Goal: Transaction & Acquisition: Purchase product/service

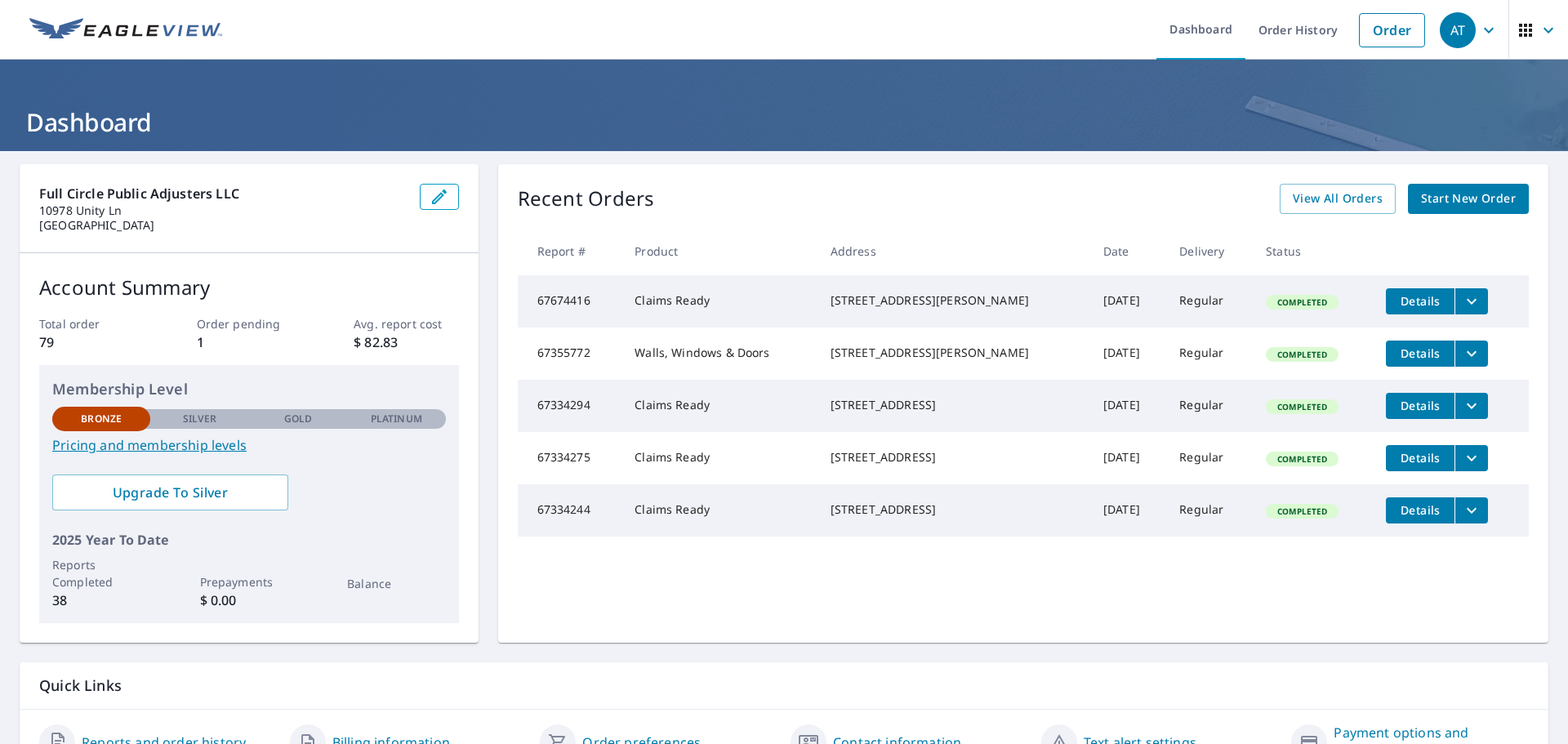
click at [1433, 198] on span "Start New Order" at bounding box center [1468, 198] width 95 height 20
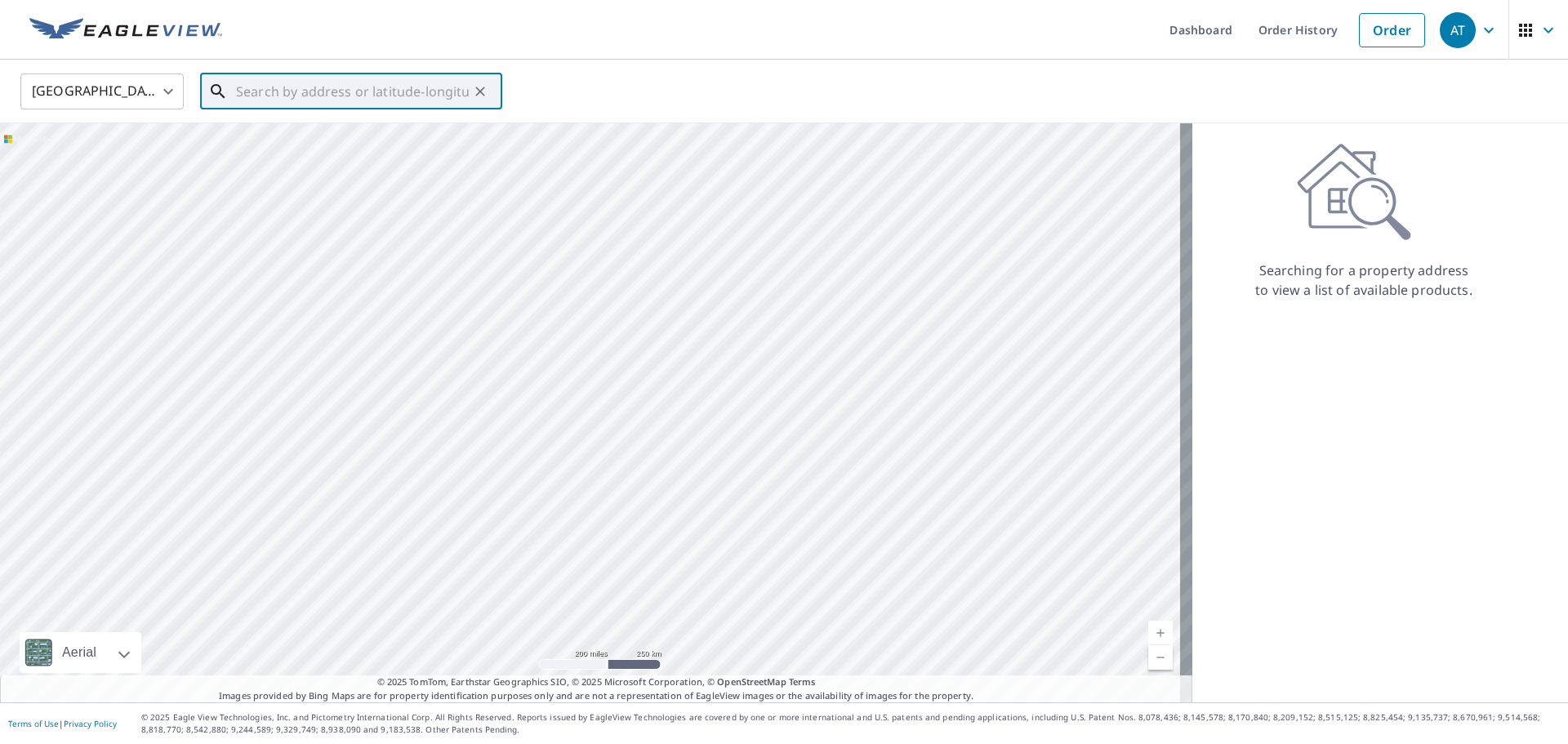
click at [275, 104] on input "text" at bounding box center [352, 91] width 233 height 46
click at [302, 142] on span "[STREET_ADDRESS]" at bounding box center [361, 138] width 257 height 20
type input "[STREET_ADDRESS][PERSON_NAME]"
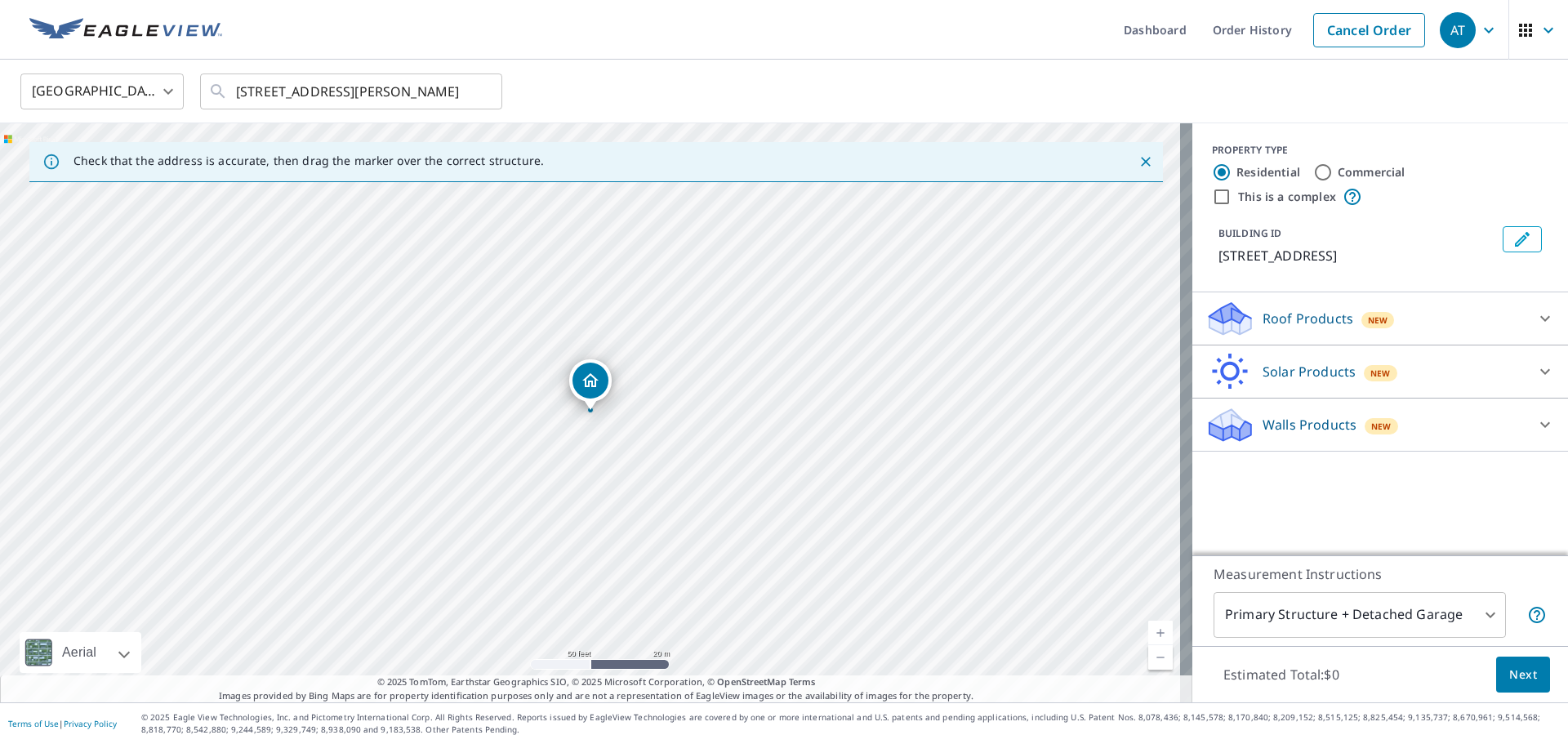
click at [1479, 618] on body "AT AT Dashboard Order History Cancel Order AT [GEOGRAPHIC_DATA] [GEOGRAPHIC_DAT…" at bounding box center [784, 372] width 1568 height 744
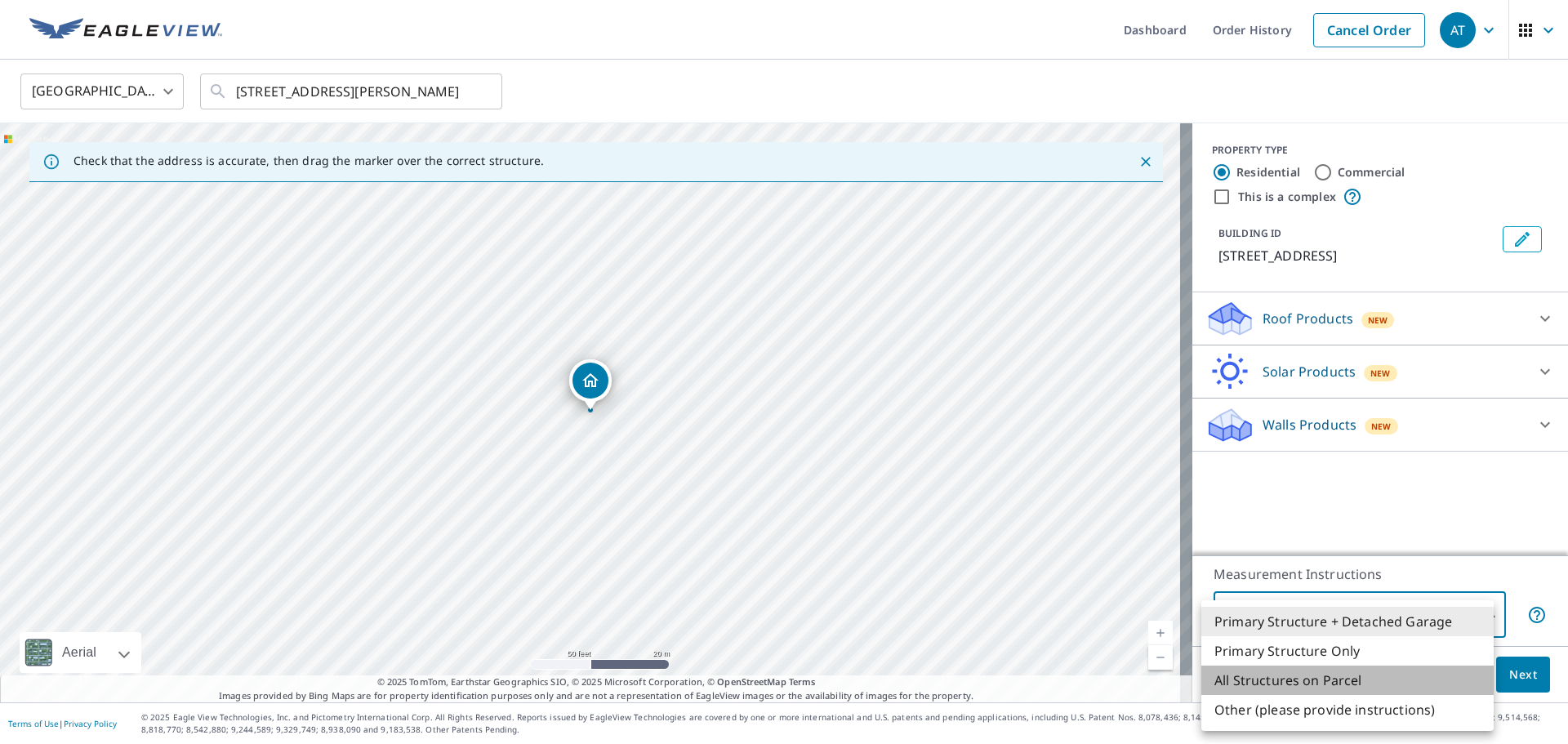
click at [1389, 680] on li "All Structures on Parcel" at bounding box center [1348, 680] width 292 height 30
type input "3"
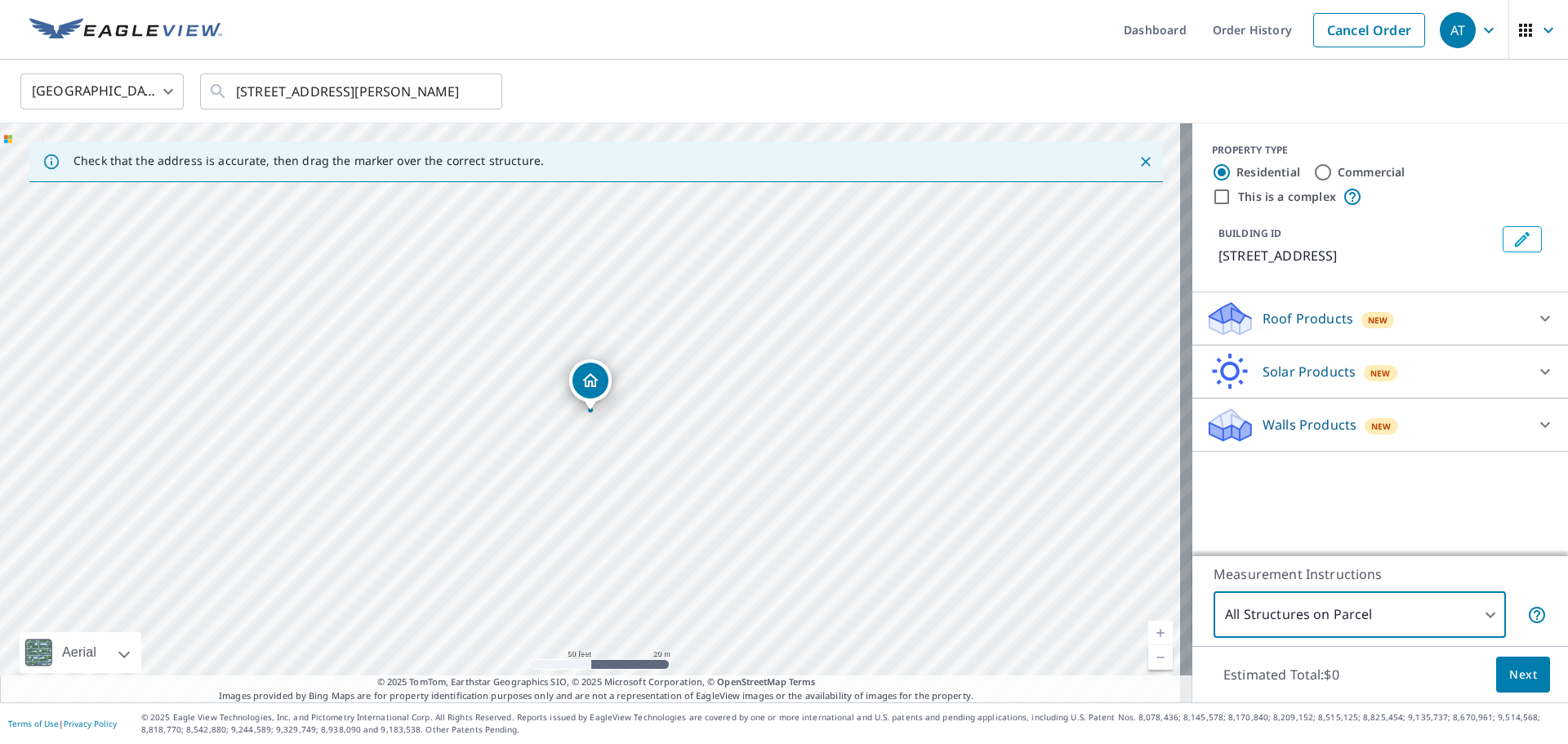
click at [1533, 308] on div at bounding box center [1545, 318] width 39 height 39
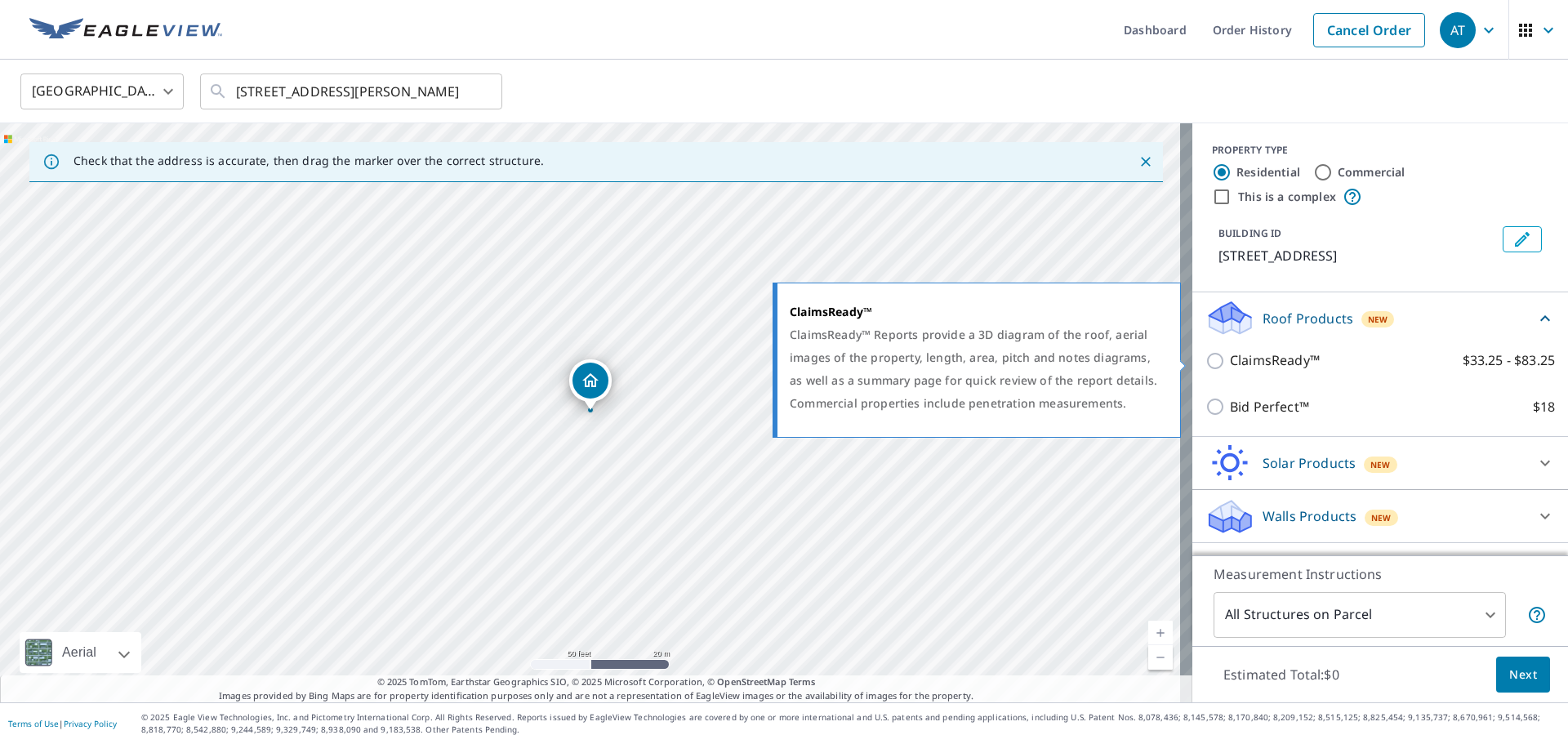
click at [1206, 360] on input "ClaimsReady™ $33.25 - $83.25" at bounding box center [1218, 361] width 24 height 20
checkbox input "true"
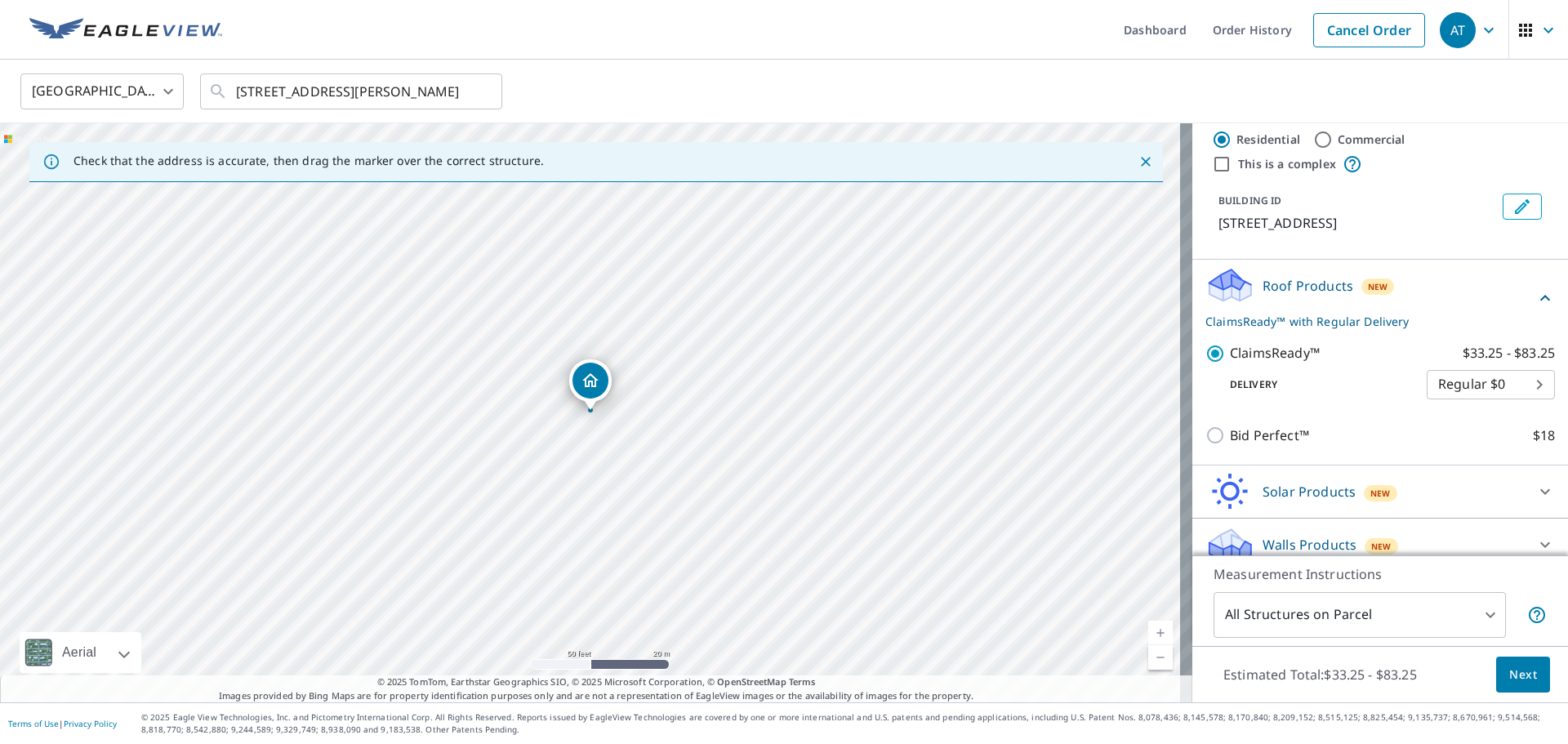
scroll to position [49, 0]
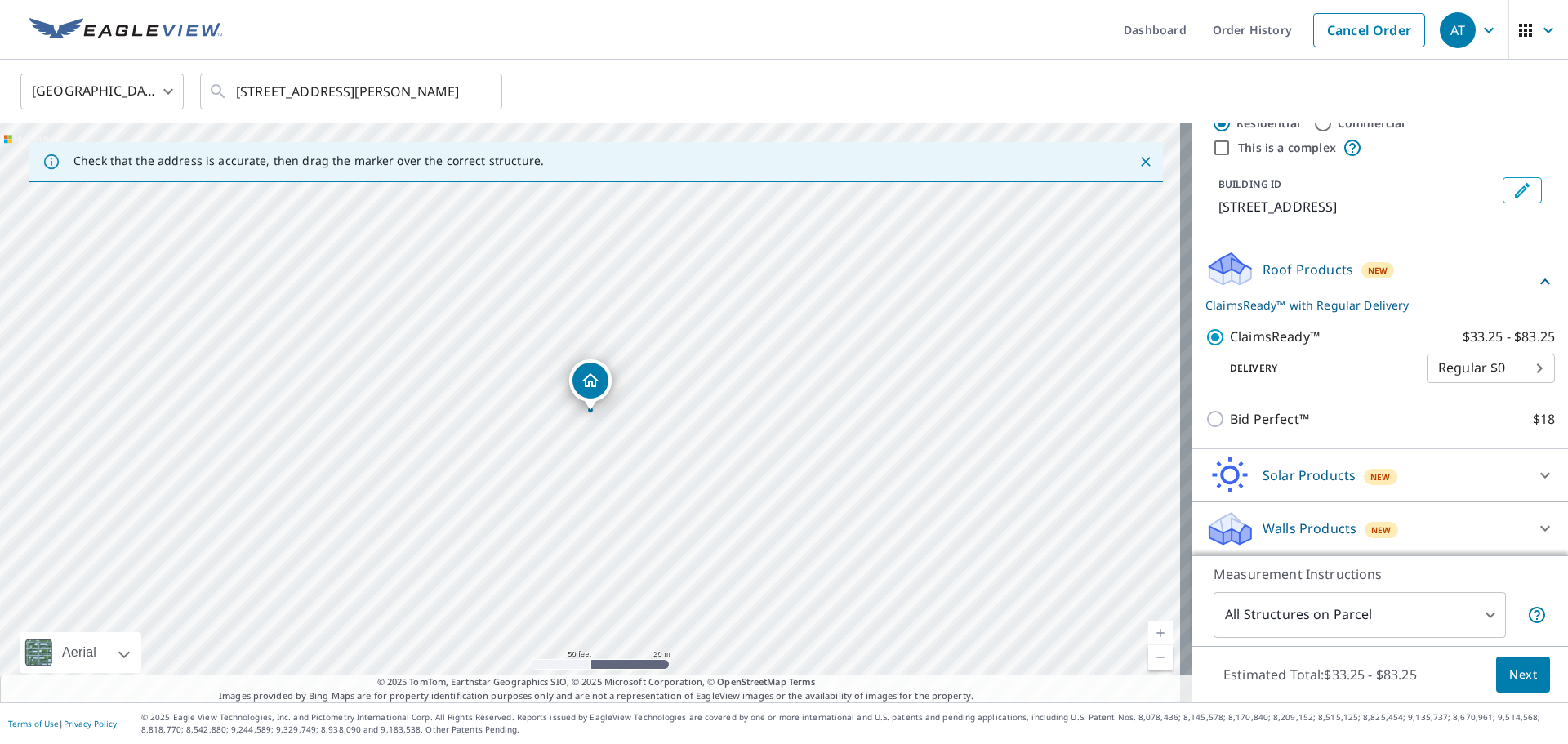
click at [1536, 519] on icon at bounding box center [1545, 528] width 20 height 20
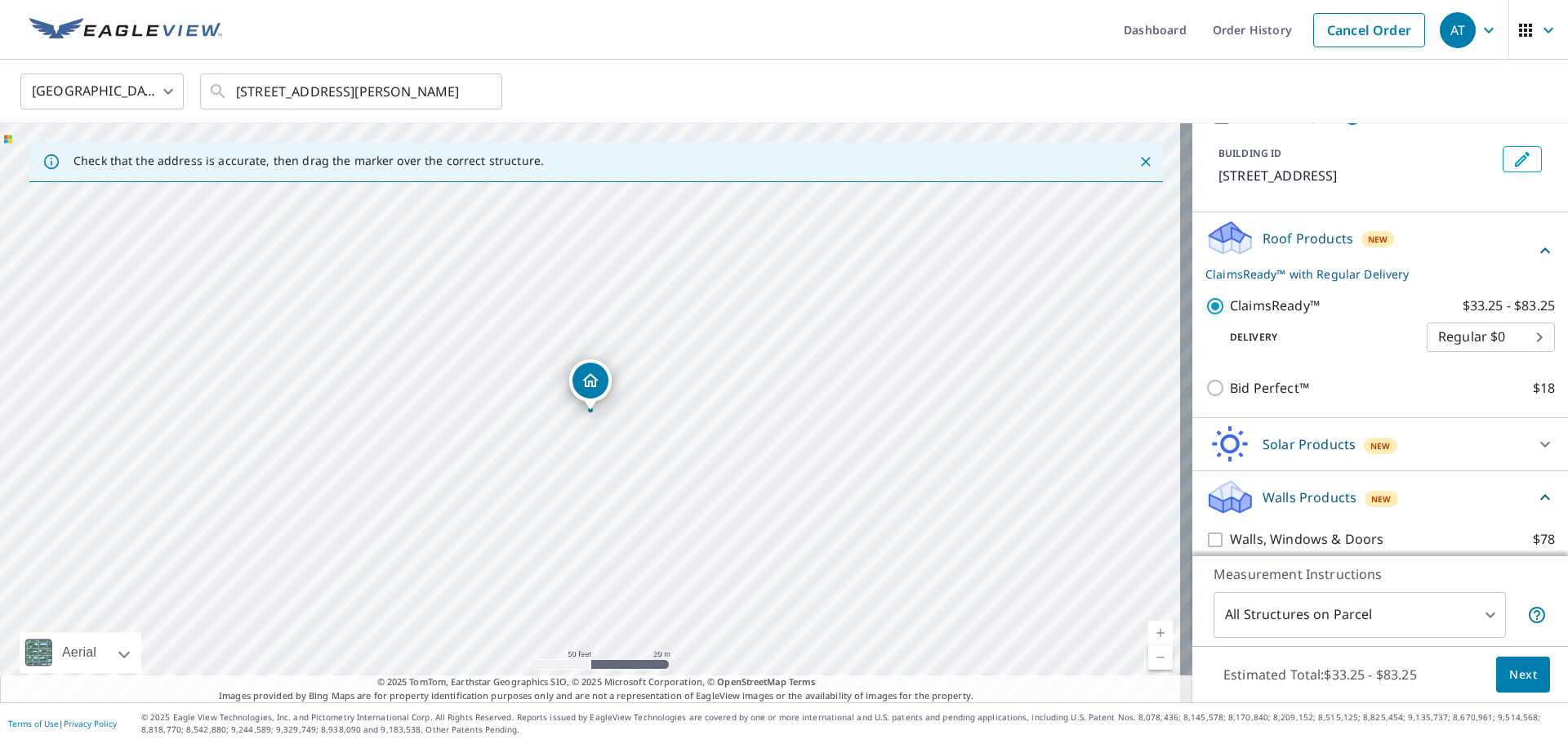
scroll to position [95, 0]
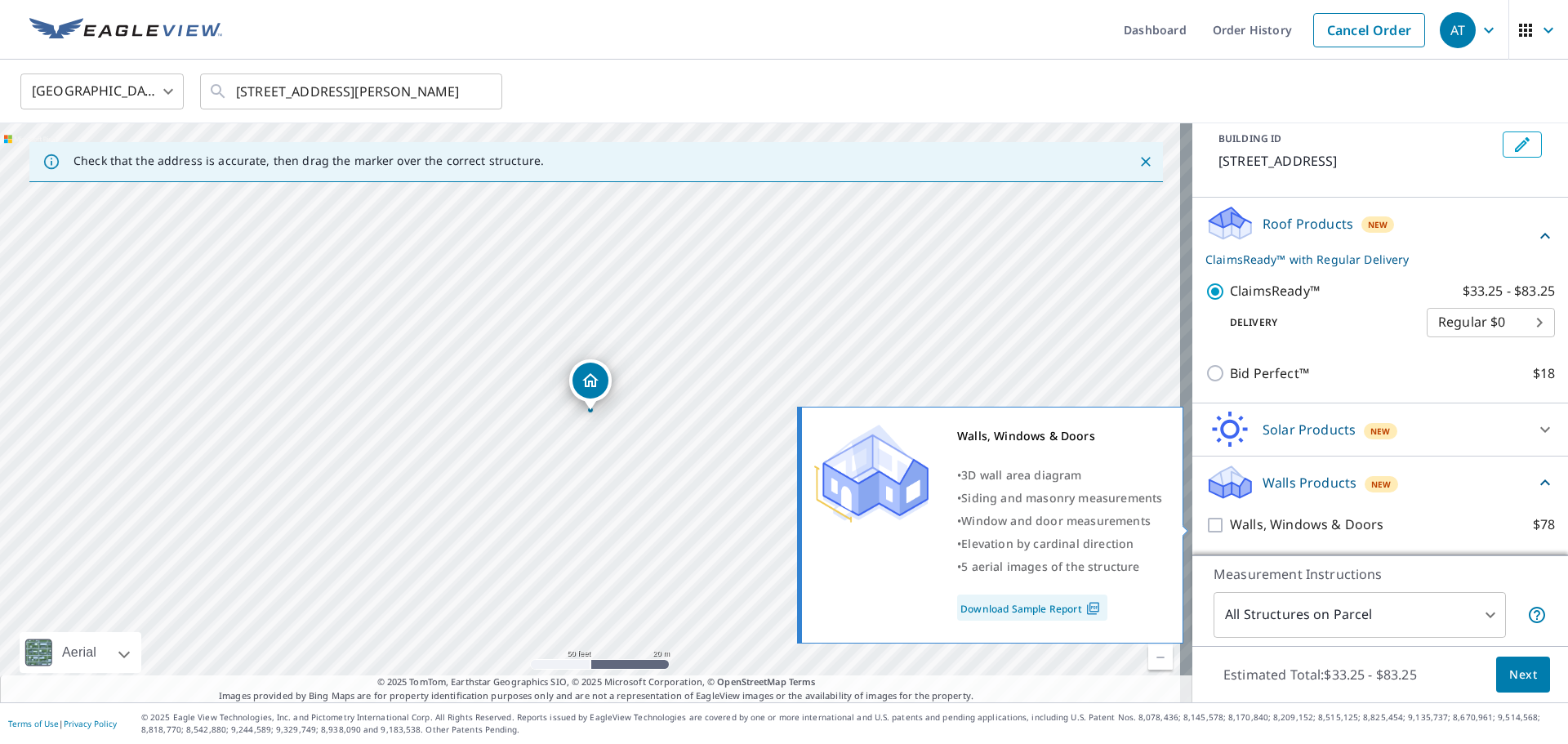
click at [1206, 521] on input "Walls, Windows & Doors $78" at bounding box center [1218, 525] width 24 height 20
checkbox input "true"
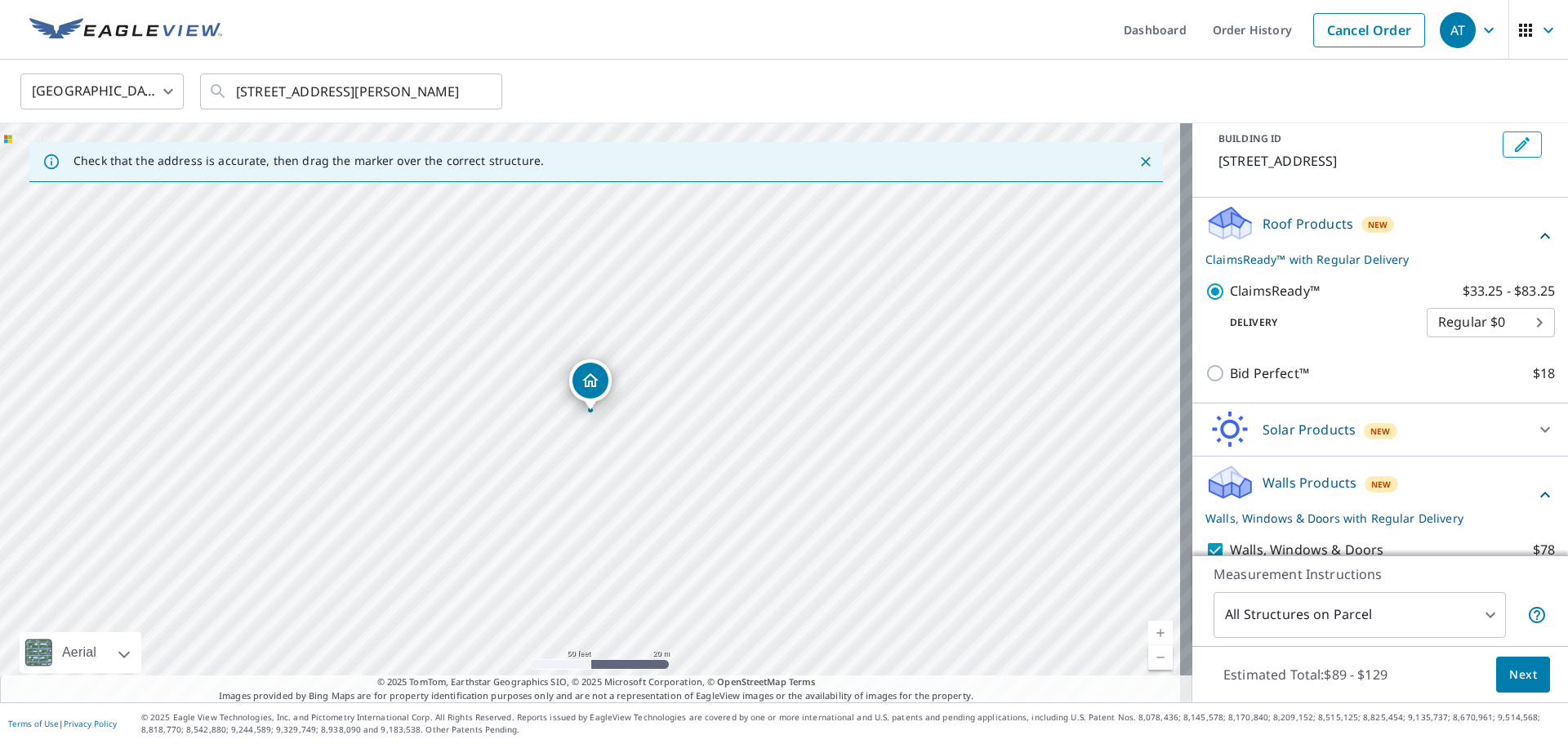
scroll to position [156, 0]
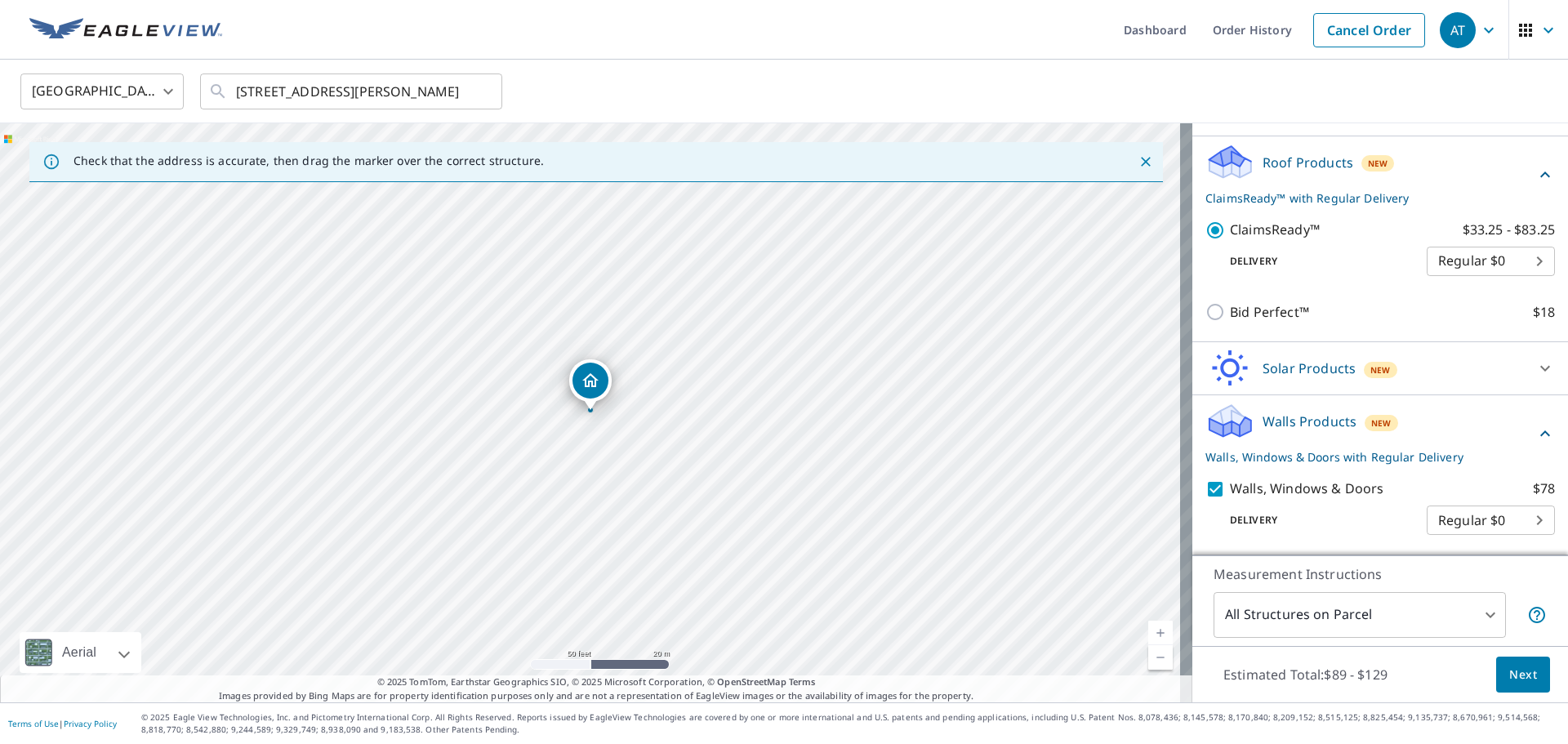
click at [1510, 675] on span "Next" at bounding box center [1524, 674] width 28 height 20
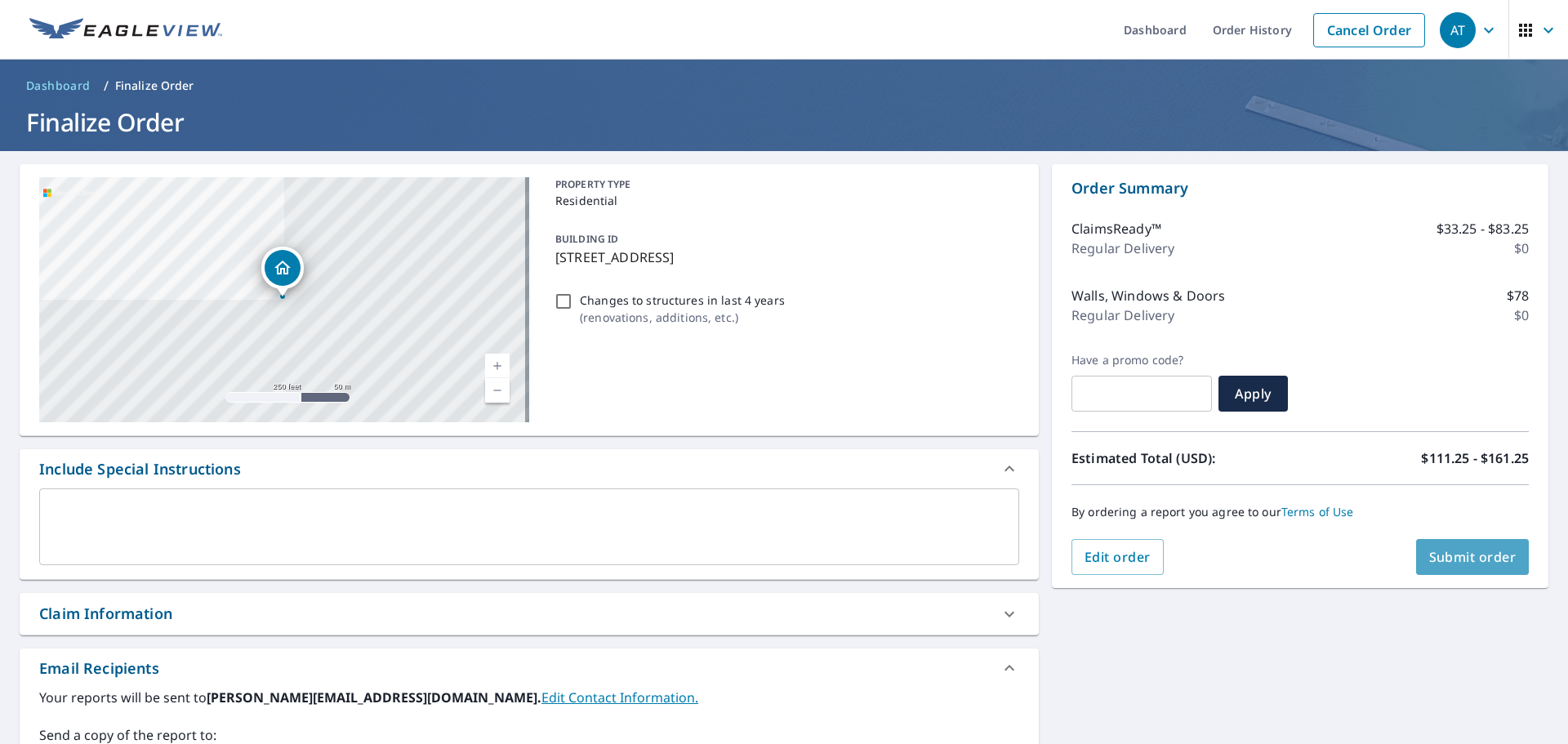
click at [1456, 562] on span "Submit order" at bounding box center [1473, 557] width 87 height 18
checkbox input "true"
